Goal: Transaction & Acquisition: Purchase product/service

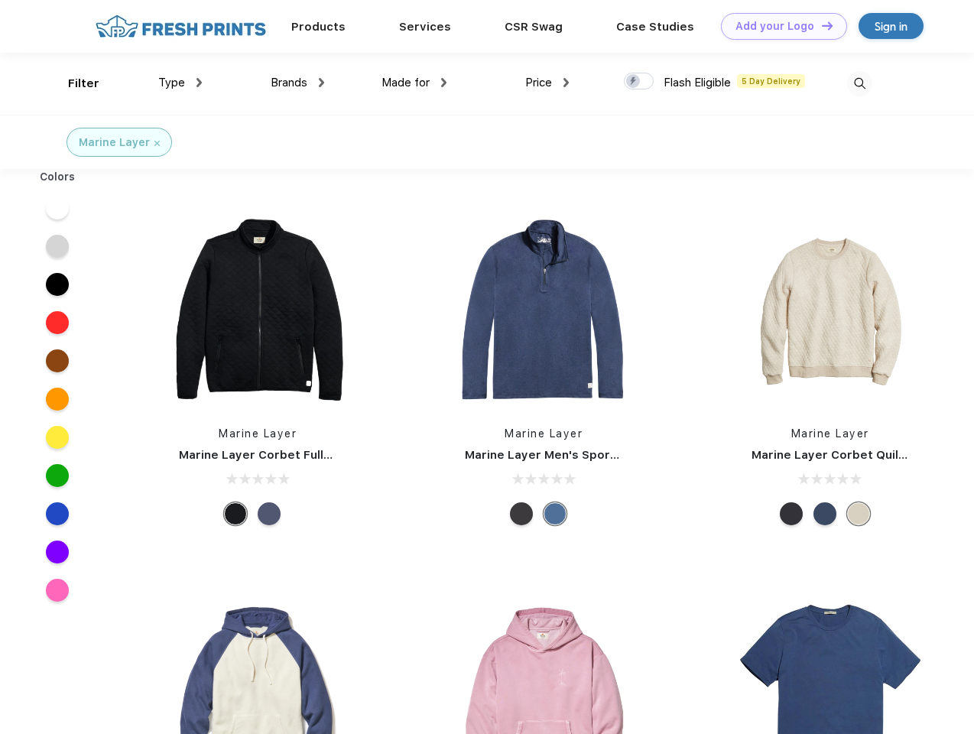
click at [778, 26] on link "Add your Logo Design Tool" at bounding box center [784, 26] width 126 height 27
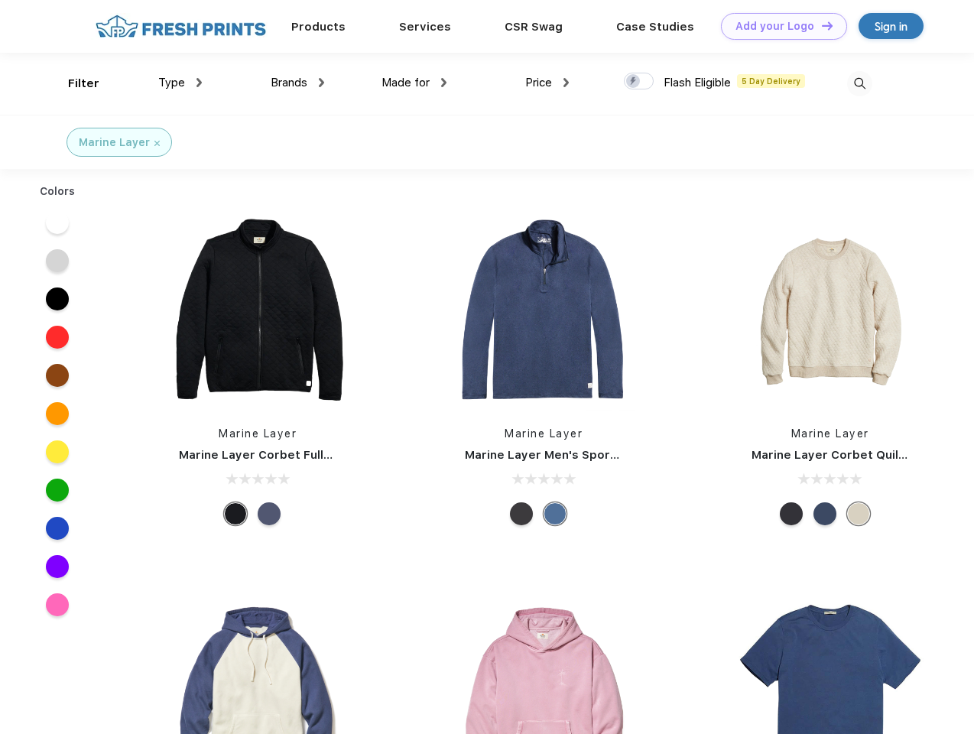
click at [0, 0] on div "Design Tool" at bounding box center [0, 0] width 0 height 0
click at [820, 25] on link "Add your Logo Design Tool" at bounding box center [784, 26] width 126 height 27
click at [73, 83] on div "Filter" at bounding box center [83, 84] width 31 height 18
click at [180, 83] on span "Type" at bounding box center [171, 83] width 27 height 14
click at [297, 83] on span "Brands" at bounding box center [289, 83] width 37 height 14
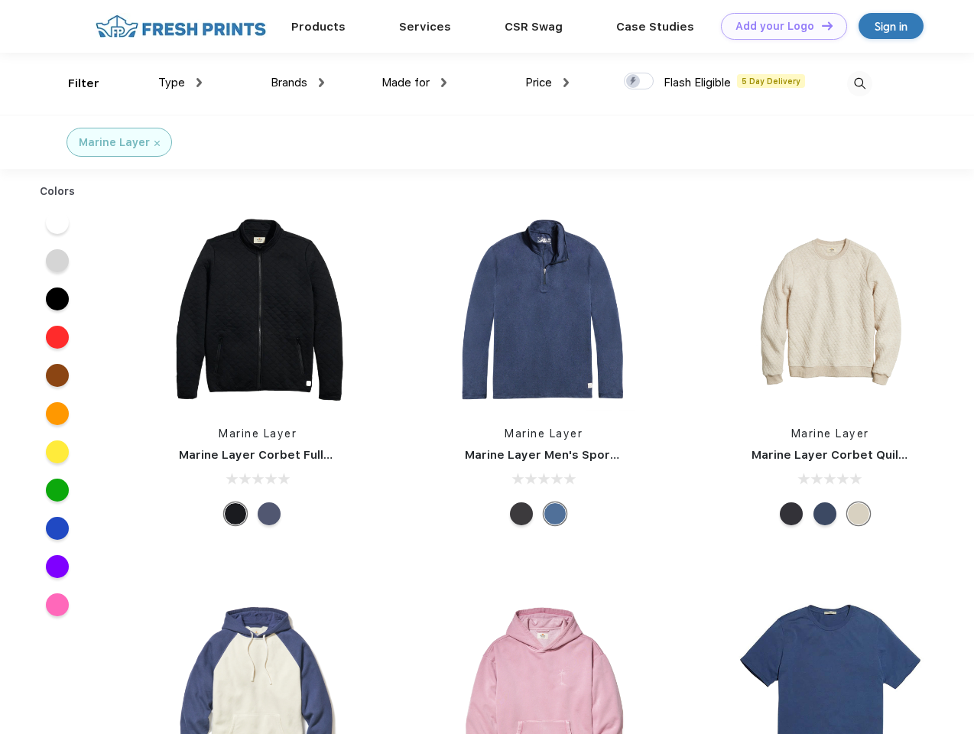
click at [414, 83] on span "Made for" at bounding box center [405, 83] width 48 height 14
click at [547, 83] on span "Price" at bounding box center [538, 83] width 27 height 14
click at [639, 82] on div at bounding box center [639, 81] width 30 height 17
click at [634, 82] on input "checkbox" at bounding box center [629, 77] width 10 height 10
click at [859, 83] on img at bounding box center [859, 83] width 25 height 25
